Goal: Book appointment/travel/reservation

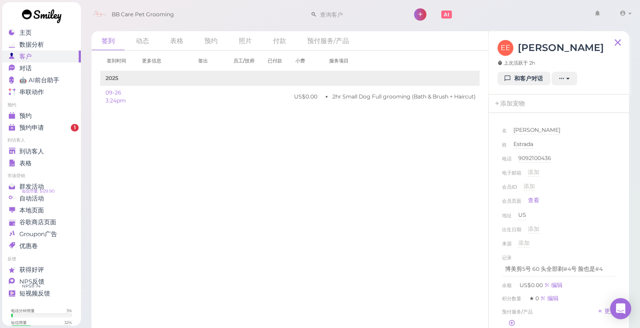
scroll to position [52, 0]
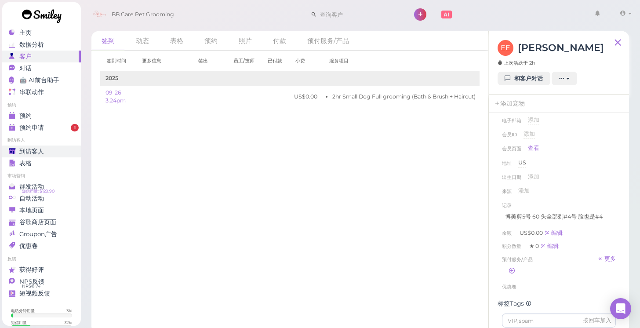
click at [34, 152] on span "到访客人" at bounding box center [31, 151] width 25 height 7
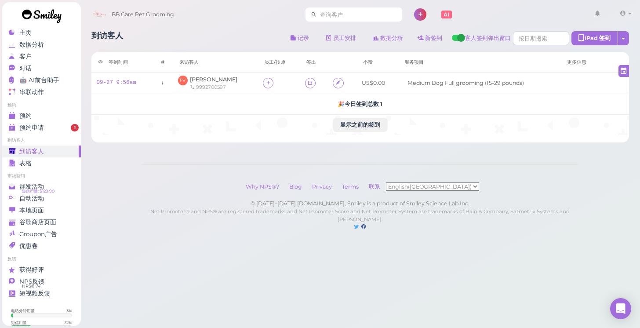
click at [323, 17] on input at bounding box center [359, 14] width 85 height 14
type input "9099270597"
click at [329, 30] on span "[PERSON_NAME]" at bounding box center [336, 30] width 49 height 7
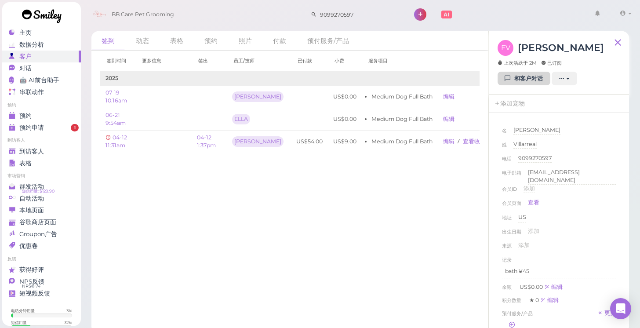
click at [513, 82] on link "和客户对话" at bounding box center [523, 79] width 53 height 14
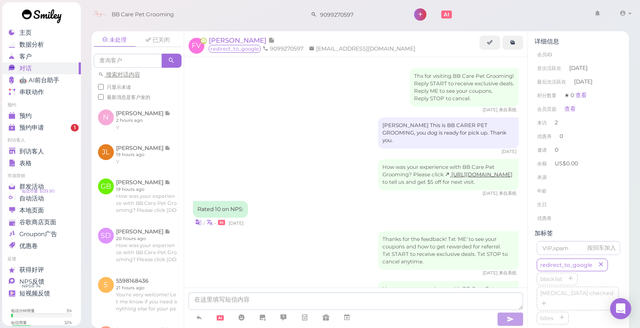
scroll to position [217, 0]
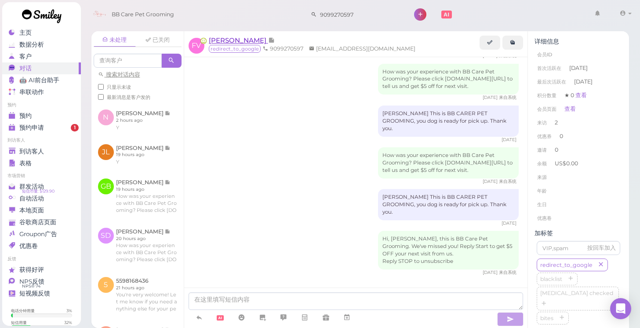
click at [243, 41] on span "[PERSON_NAME]" at bounding box center [238, 40] width 59 height 8
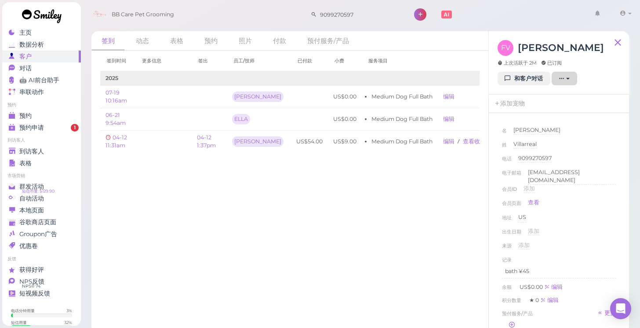
click at [564, 80] on icon "button" at bounding box center [562, 78] width 6 height 7
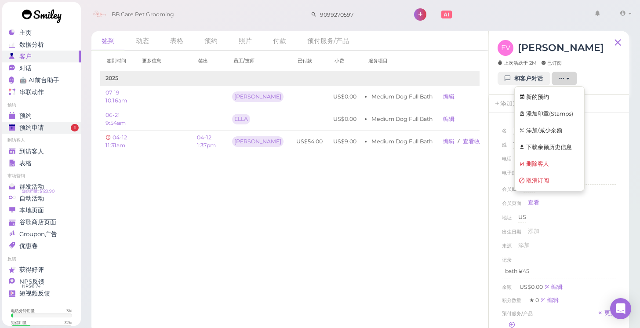
click at [53, 128] on div "预约申请" at bounding box center [40, 127] width 63 height 7
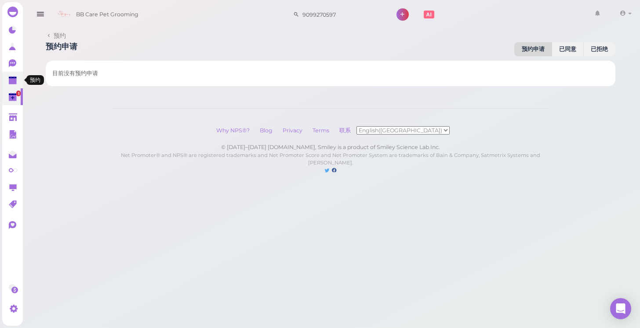
click at [8, 80] on link at bounding box center [12, 80] width 21 height 17
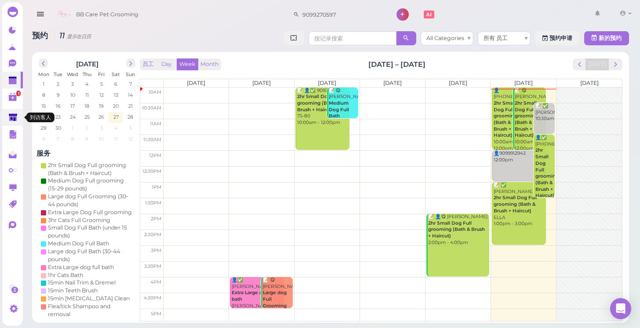
click at [13, 116] on polygon at bounding box center [13, 116] width 8 height 7
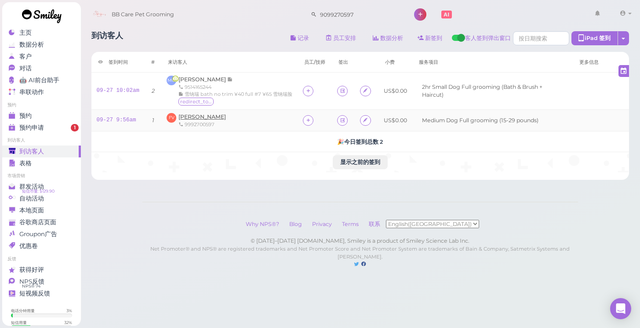
click at [207, 120] on span "[PERSON_NAME]" at bounding box center [201, 116] width 47 height 7
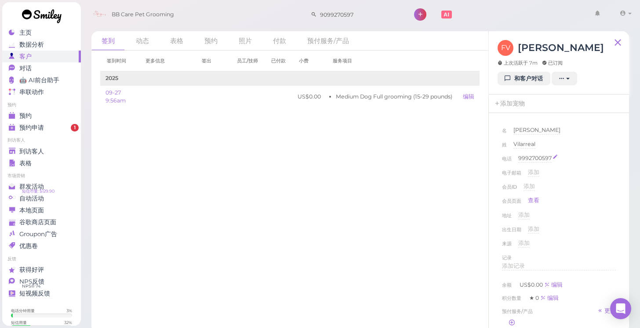
click at [525, 157] on div "9992700597" at bounding box center [534, 158] width 33 height 8
click at [528, 161] on input "9992700597" at bounding box center [567, 160] width 98 height 13
type input "9092700597"
click at [525, 173] on button "完成" at bounding box center [527, 173] width 16 height 9
click at [31, 149] on span "到访客人" at bounding box center [31, 151] width 25 height 7
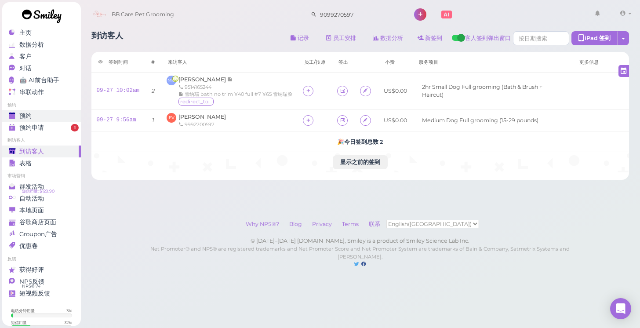
click at [23, 117] on span "预约" at bounding box center [25, 115] width 12 height 7
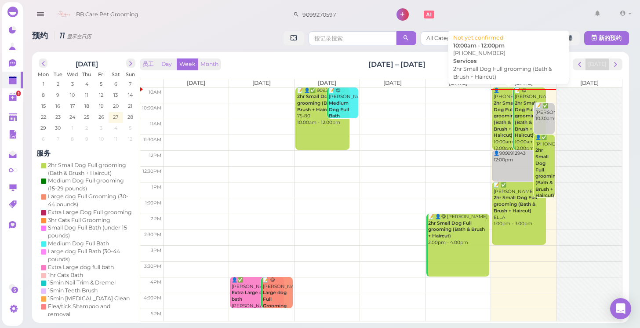
click at [500, 119] on b "2hr Small Dog Full grooming (Bath & Brush + Haircut)" at bounding box center [504, 119] width 23 height 38
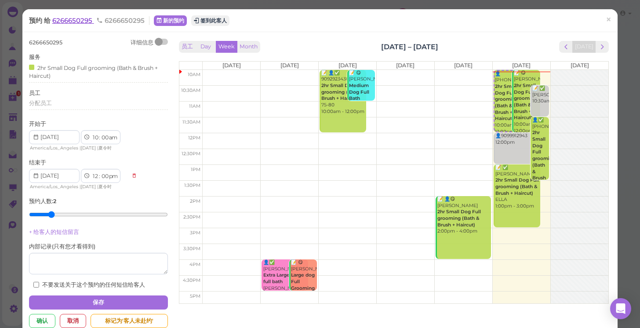
click at [77, 22] on span "6266650295" at bounding box center [73, 20] width 42 height 8
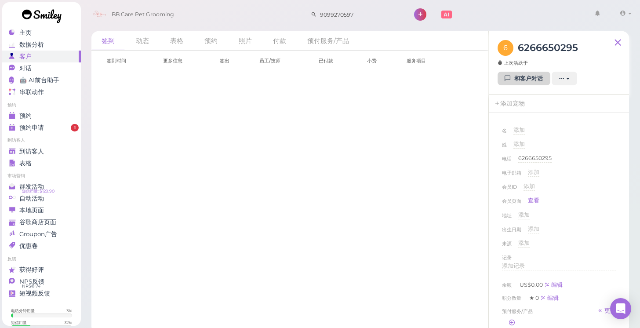
click at [521, 80] on link "和客户对话" at bounding box center [523, 79] width 53 height 14
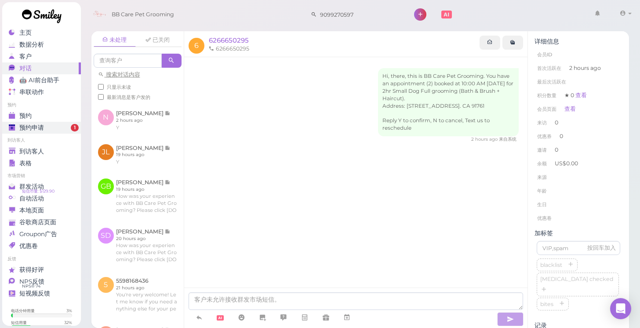
click at [42, 130] on span "预约申请" at bounding box center [31, 127] width 25 height 7
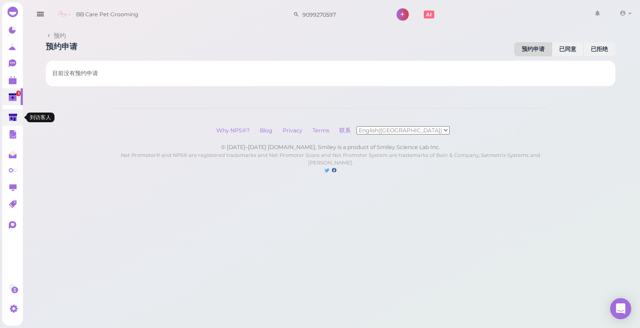
click at [11, 116] on polygon at bounding box center [13, 116] width 8 height 7
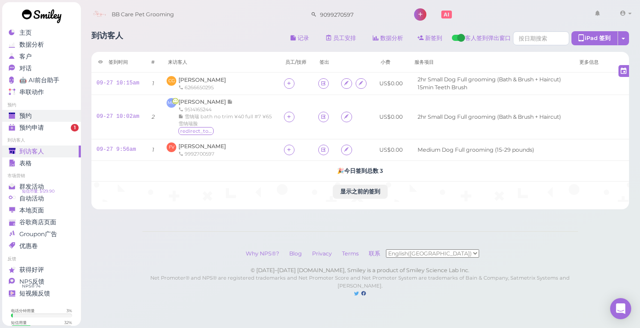
click at [40, 115] on div "预约" at bounding box center [40, 115] width 63 height 7
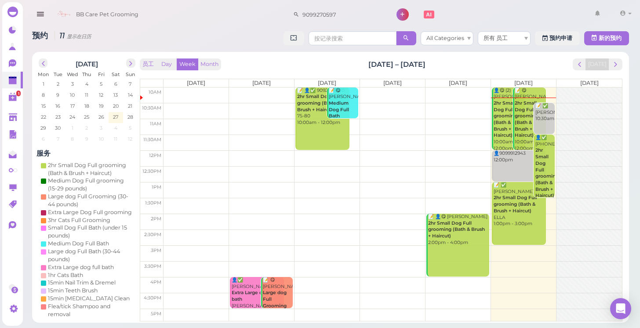
scroll to position [33, 0]
drag, startPoint x: 582, startPoint y: 167, endPoint x: 108, endPoint y: 52, distance: 488.3
click at [96, 54] on div "September 2025 Mon Tue Wed Thu Fri Sat Sun 1 2 3 4 5 6 7 8 9 10 11 12 13 14 15 …" at bounding box center [330, 187] width 597 height 271
click at [7, 60] on link "0" at bounding box center [12, 63] width 21 height 17
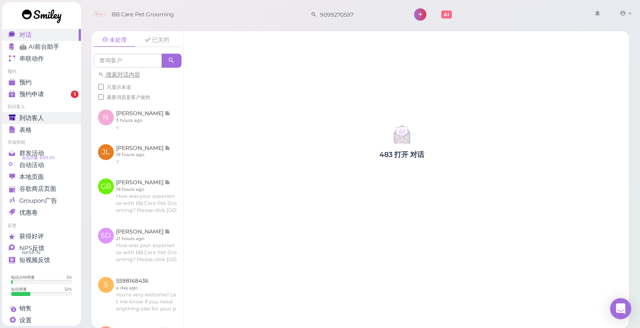
click at [42, 113] on link "到访客人" at bounding box center [41, 118] width 79 height 12
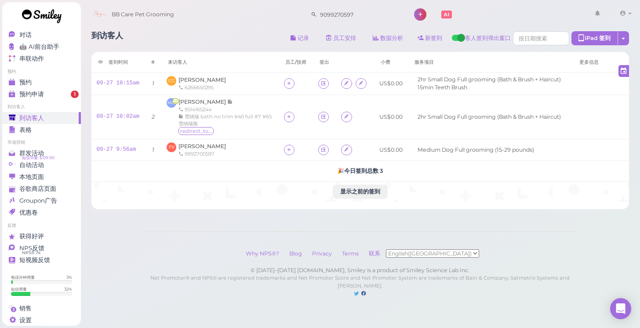
drag, startPoint x: 57, startPoint y: 116, endPoint x: 58, endPoint y: 72, distance: 43.9
click at [57, 115] on div "到访客人" at bounding box center [40, 117] width 63 height 7
click at [39, 36] on div "对话" at bounding box center [40, 34] width 63 height 7
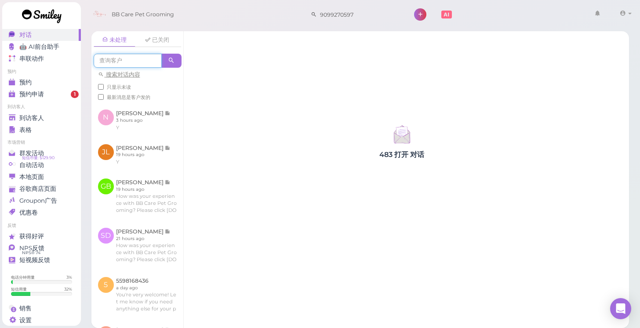
click at [149, 65] on input at bounding box center [128, 61] width 68 height 14
click at [173, 50] on div "未处理 已关闭 9092121515 搜索对话内容 只显示未读 最新消息是客户发的" at bounding box center [137, 67] width 92 height 72
click at [150, 63] on input "9092121515" at bounding box center [128, 61] width 68 height 14
type input "9092121545"
click at [189, 60] on div "483 打开 对话" at bounding box center [402, 179] width 437 height 297
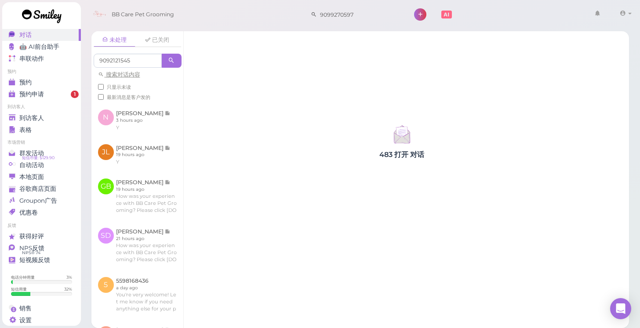
click at [163, 63] on span at bounding box center [172, 61] width 20 height 14
click at [166, 63] on span at bounding box center [172, 61] width 20 height 14
click at [57, 116] on div "到访客人" at bounding box center [40, 117] width 63 height 7
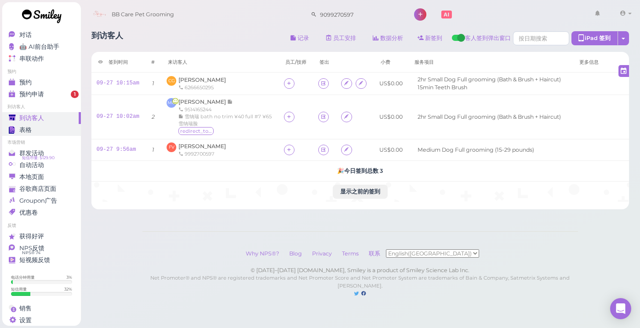
click at [44, 129] on div "表格" at bounding box center [40, 129] width 63 height 7
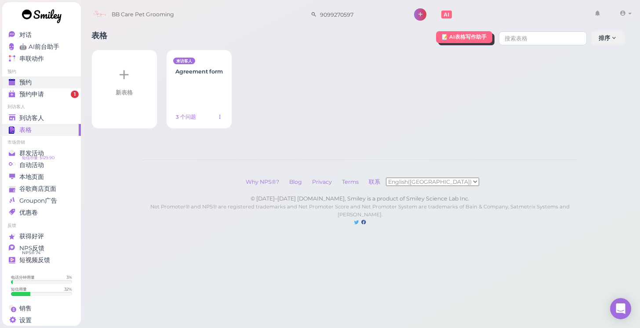
click at [54, 87] on link "预约" at bounding box center [41, 82] width 79 height 12
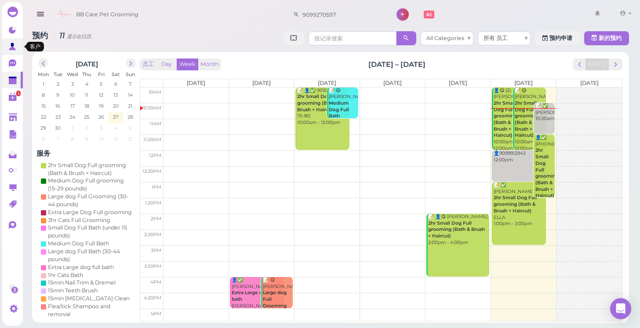
click at [18, 53] on link at bounding box center [12, 46] width 21 height 17
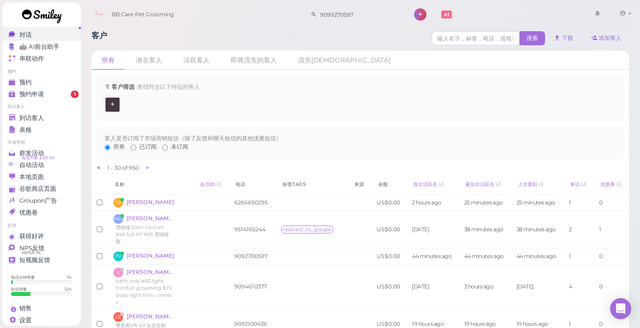
click at [42, 35] on div "对话" at bounding box center [40, 34] width 63 height 7
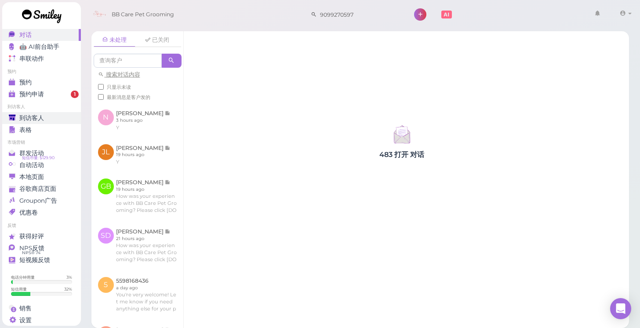
click at [59, 120] on div "到访客人" at bounding box center [40, 117] width 63 height 7
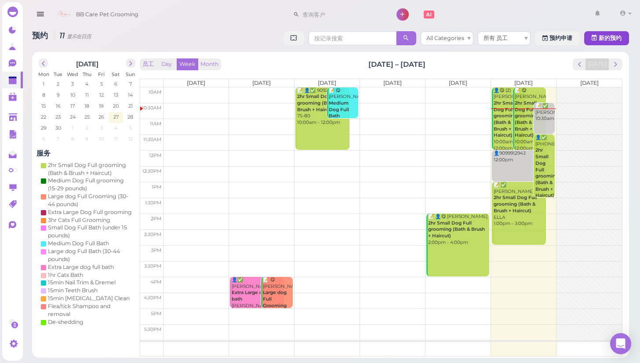
click at [599, 36] on span "新的预约" at bounding box center [609, 38] width 23 height 7
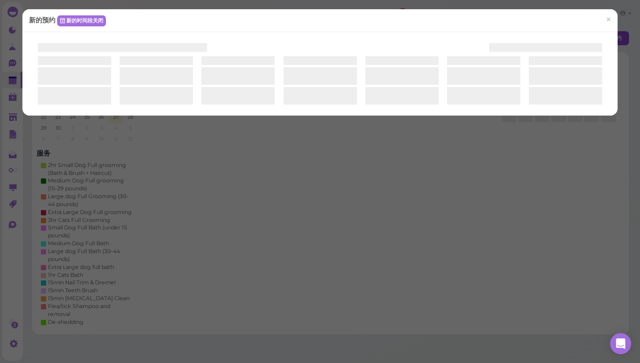
select select "1"
select select "00"
select select "am"
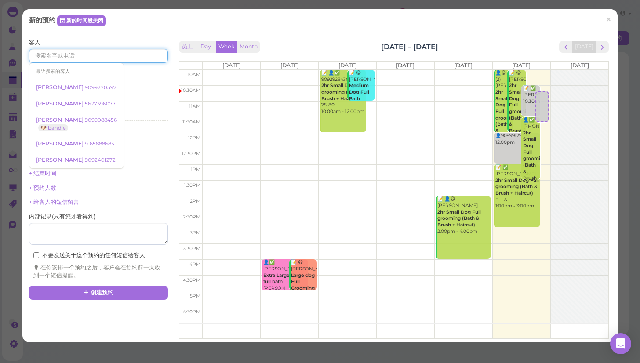
click at [132, 62] on input at bounding box center [98, 56] width 139 height 14
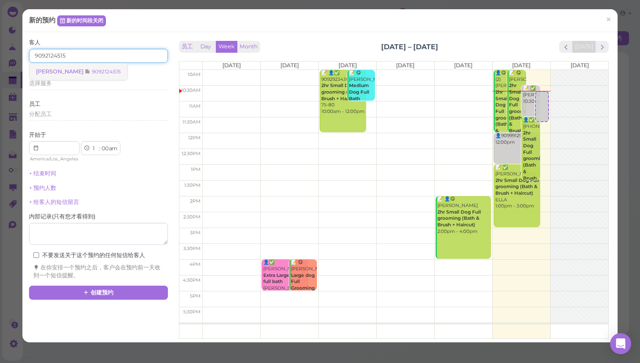
type input "9092124515"
click at [56, 67] on link "[PERSON_NAME] 9092124515" at bounding box center [78, 71] width 98 height 17
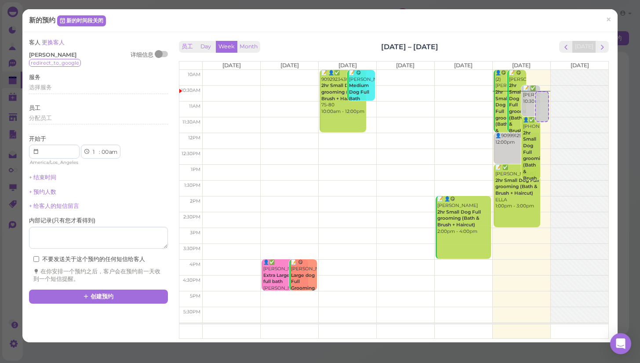
click at [90, 149] on div "1 2 3 4 5 6 7 8 9 10 11 12 : 00 05 10 15 20 25 30 35 40 45 50 55 am pm" at bounding box center [101, 152] width 40 height 14
select select "2"
select select "pm"
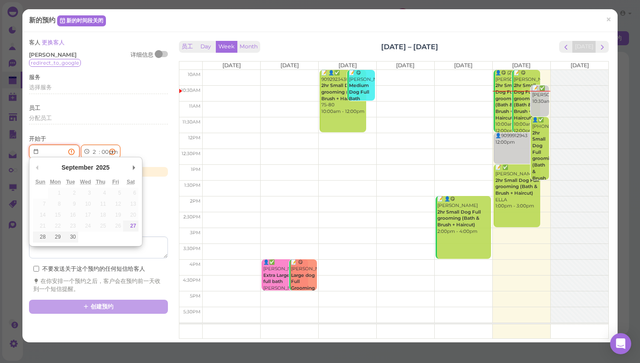
click at [61, 150] on input "Use the arrow keys to pick a date" at bounding box center [54, 152] width 51 height 14
type input "[DATE]"
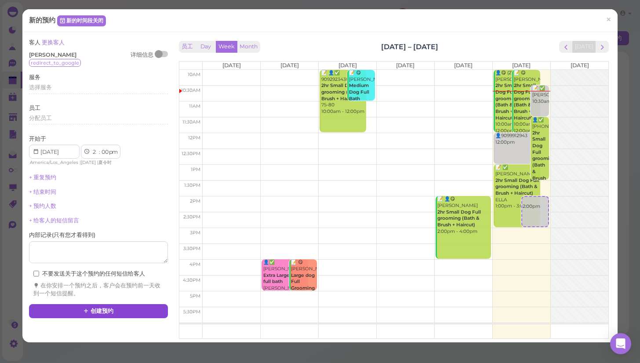
click at [137, 304] on button "创建预约" at bounding box center [98, 311] width 139 height 14
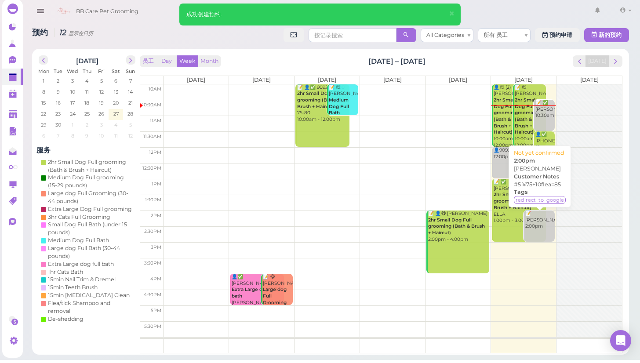
click at [547, 225] on div "📝 [PERSON_NAME] 2:00pm" at bounding box center [540, 222] width 30 height 19
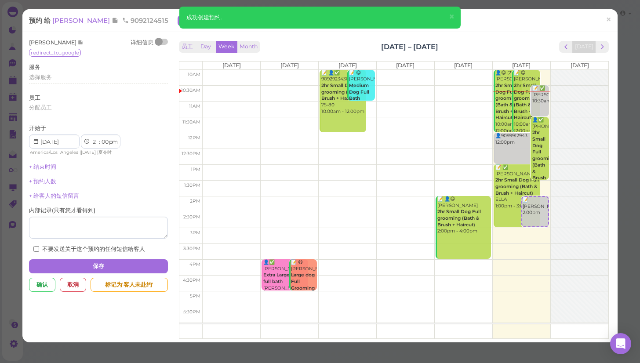
click at [594, 17] on div "预约 给 [PERSON_NAME] 9092124515 新的预约 签到此客人" at bounding box center [315, 20] width 573 height 9
click at [607, 20] on span "×" at bounding box center [608, 20] width 6 height 12
